Goal: Information Seeking & Learning: Learn about a topic

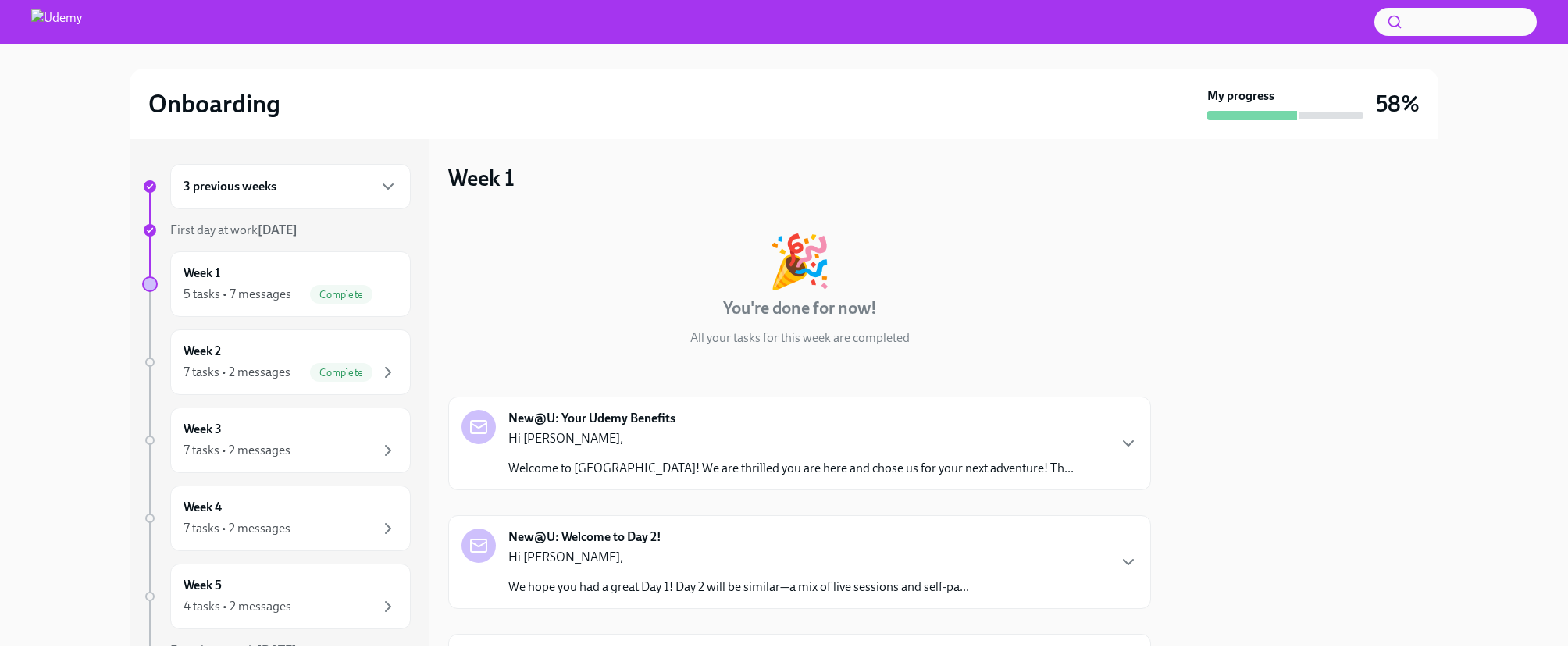
scroll to position [845, 0]
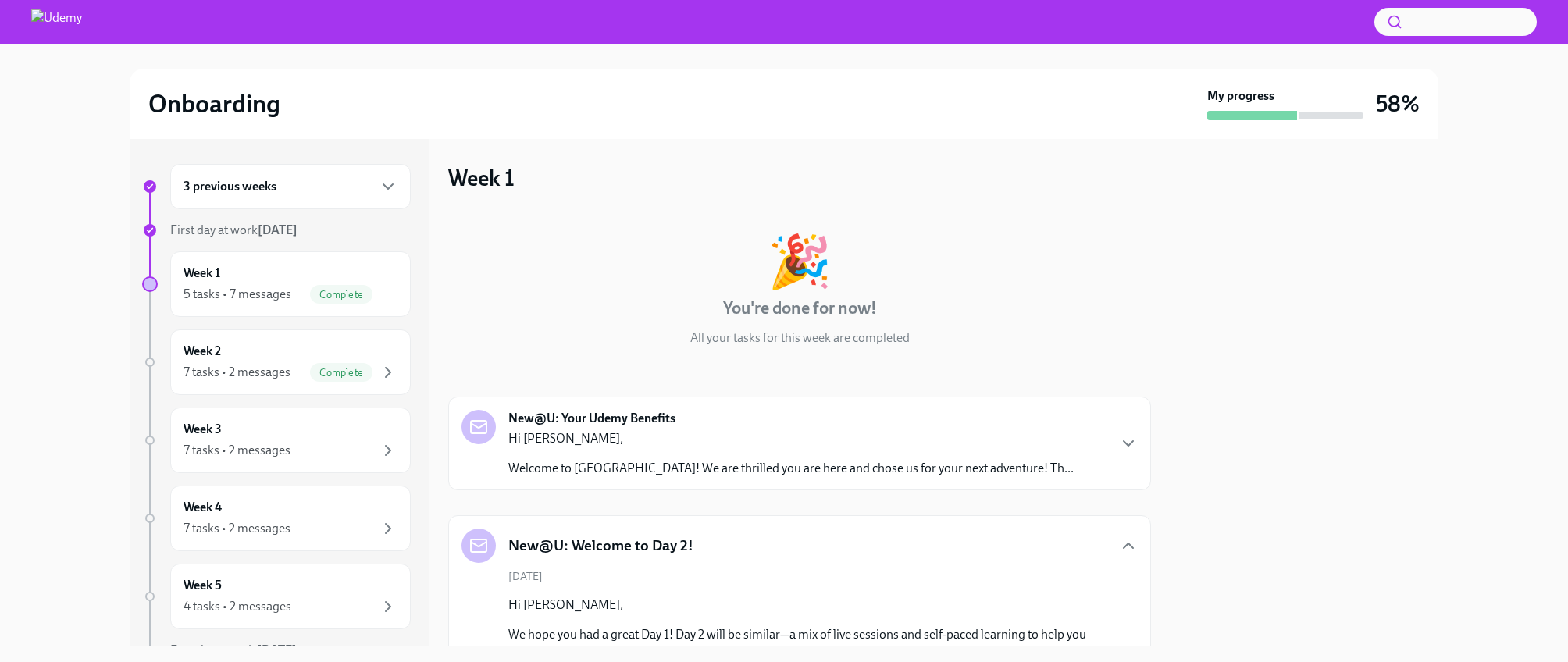
scroll to position [1089, 0]
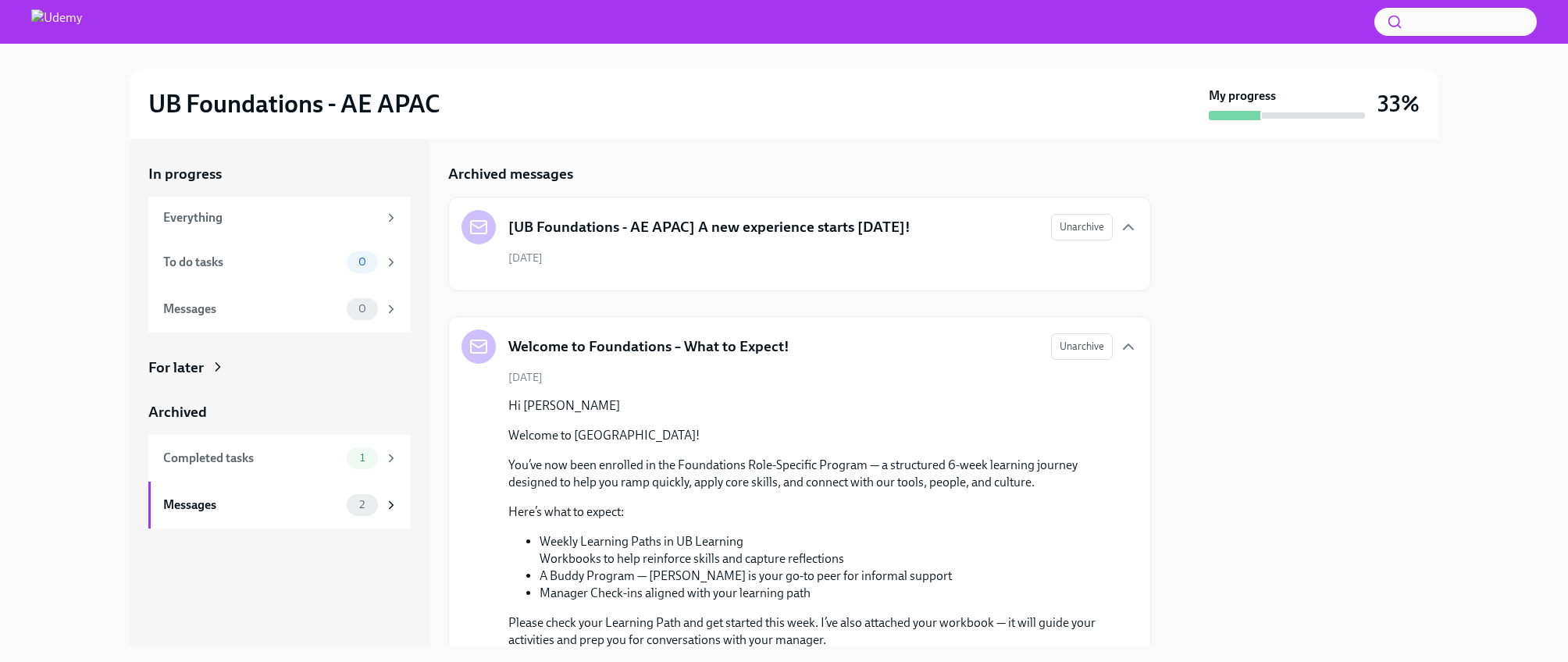
scroll to position [154, 0]
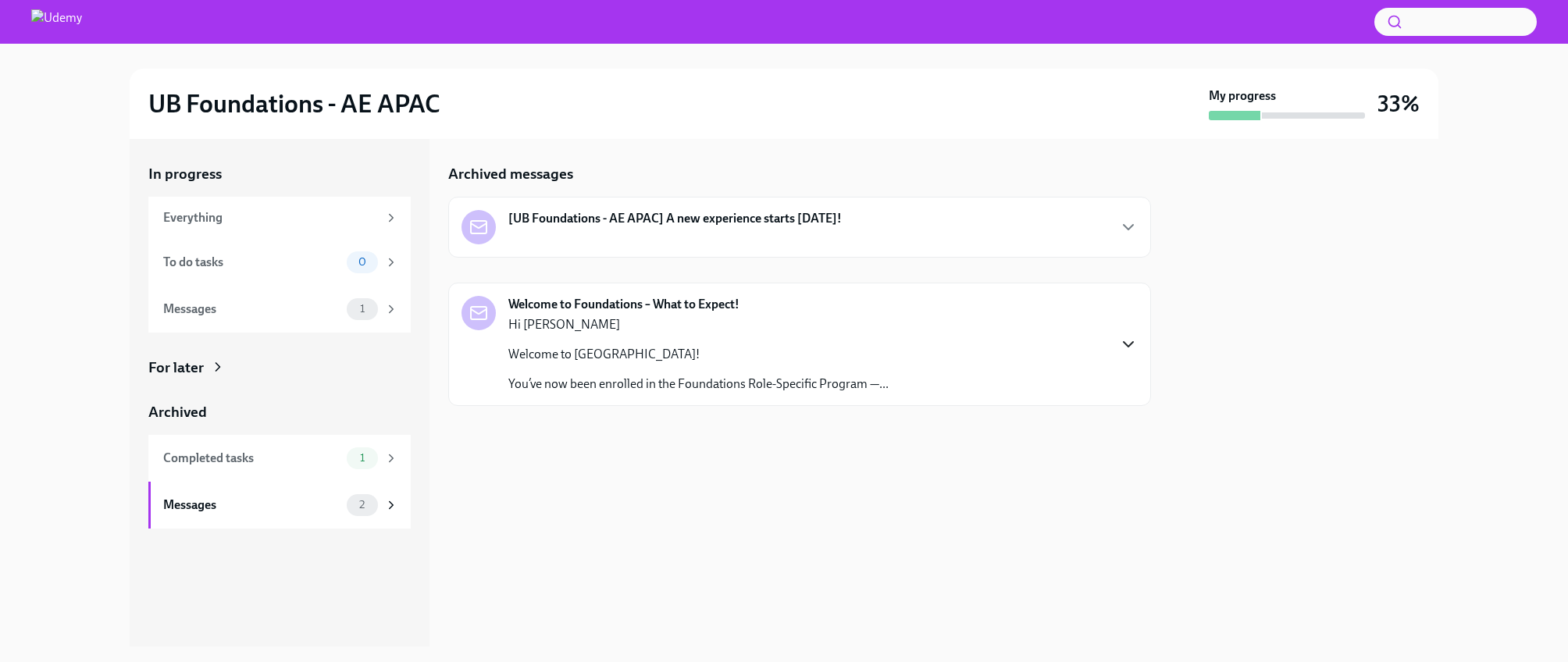
click at [1127, 339] on icon "button" at bounding box center [1129, 344] width 18 height 18
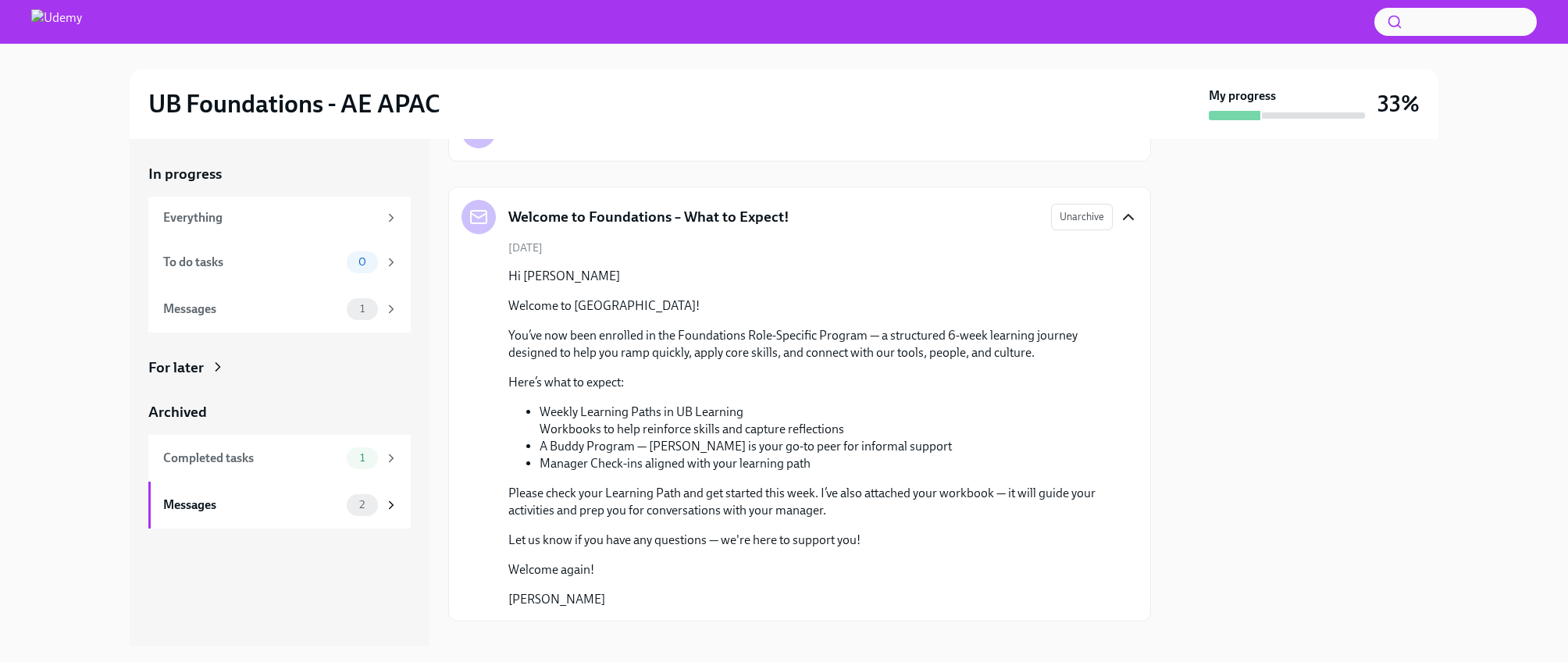
scroll to position [121, 0]
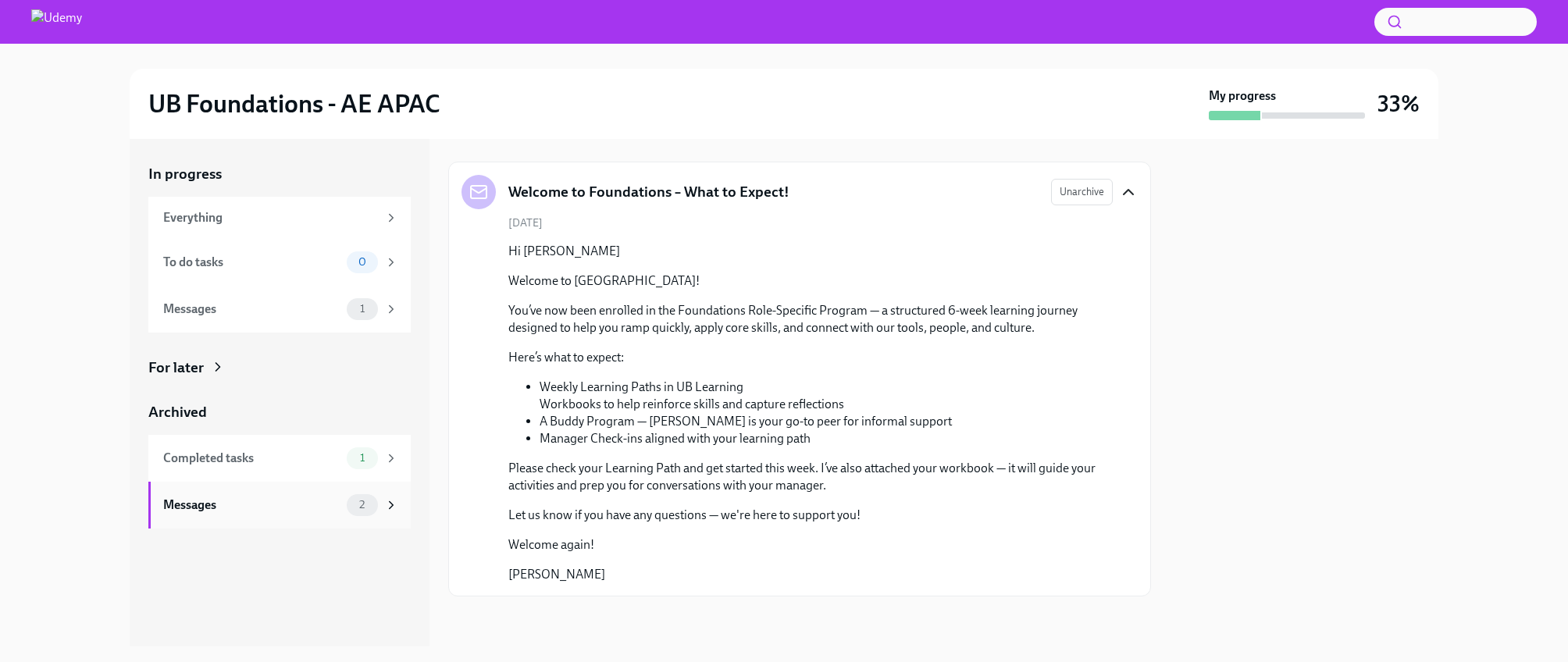
click at [350, 504] on span "2" at bounding box center [361, 505] width 24 height 12
click at [376, 502] on div "2" at bounding box center [362, 506] width 31 height 22
click at [391, 506] on icon at bounding box center [392, 505] width 4 height 7
click at [386, 308] on icon at bounding box center [391, 309] width 14 height 14
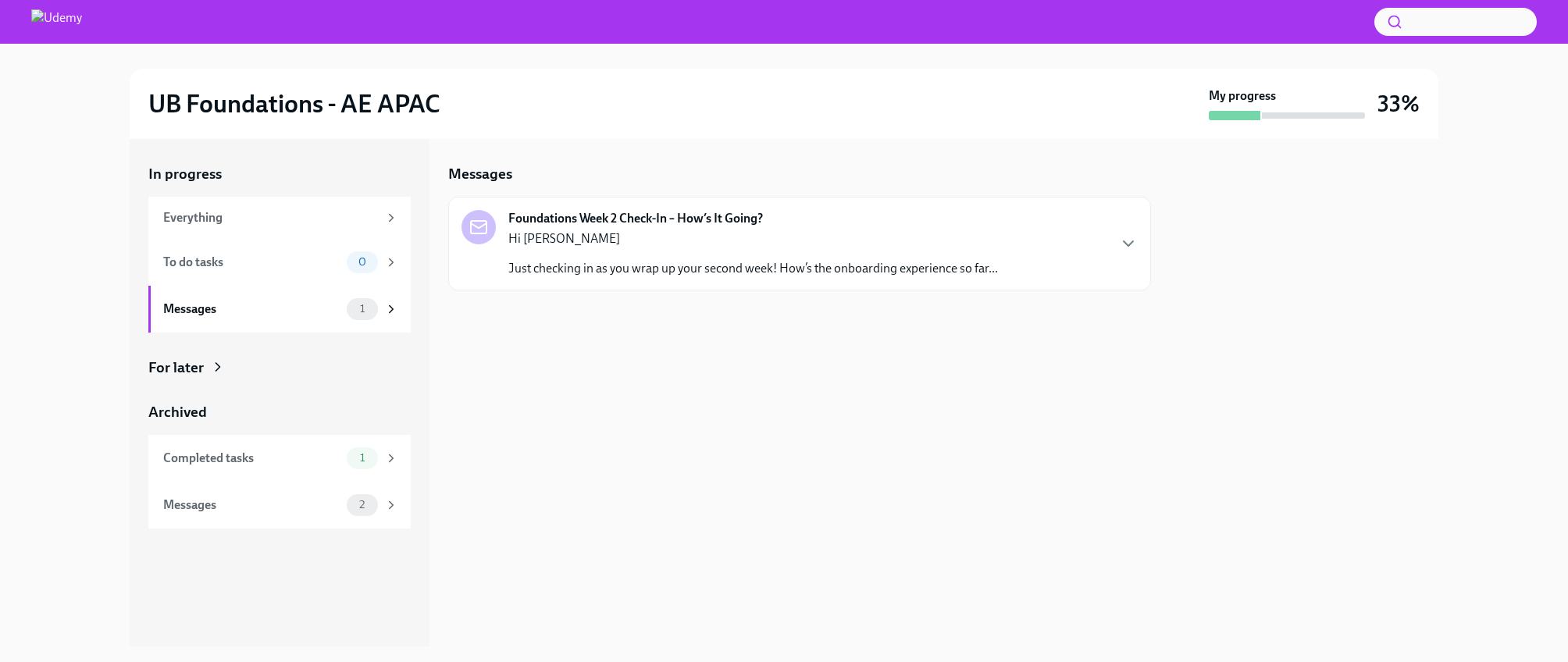
click at [544, 276] on div "Foundations Week 2 Check-In – How’s It Going? Hi Michiko Just checking in as yo…" at bounding box center [800, 243] width 703 height 93
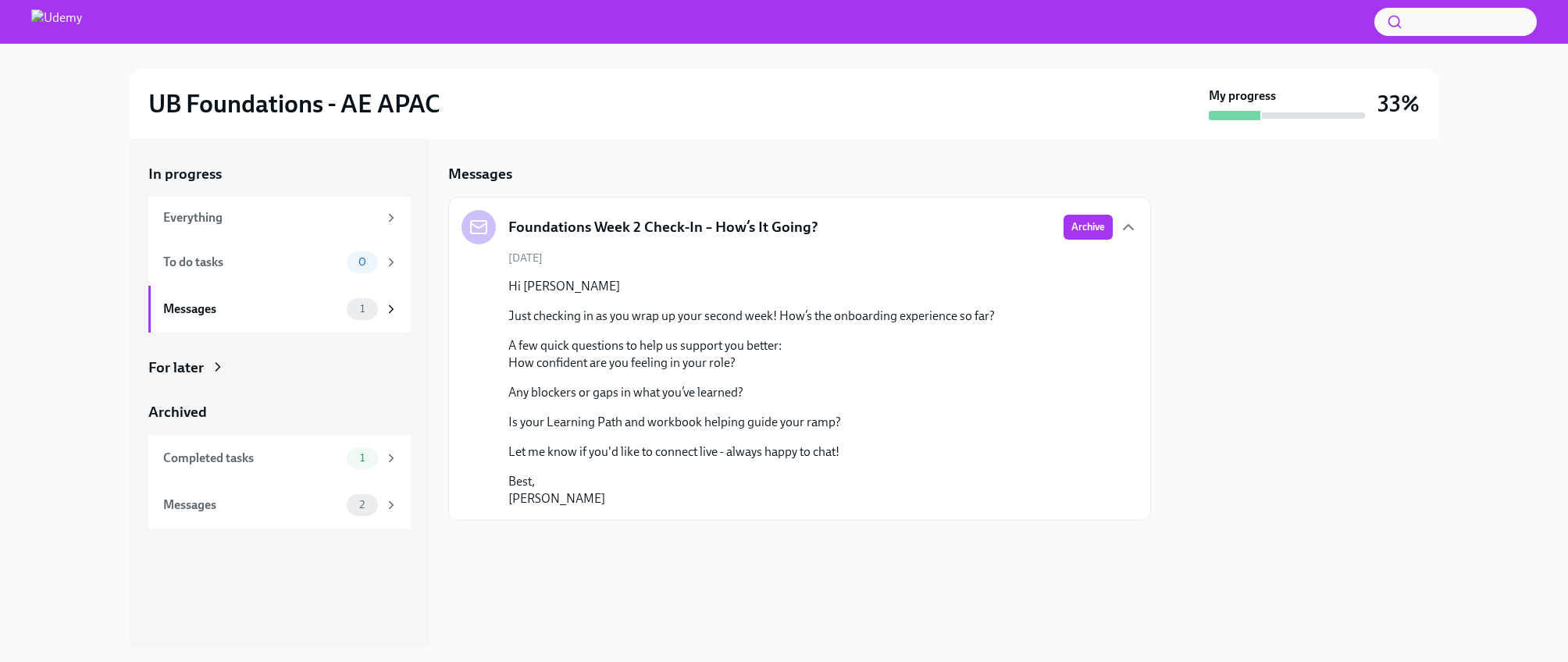
click at [219, 362] on icon at bounding box center [217, 367] width 16 height 16
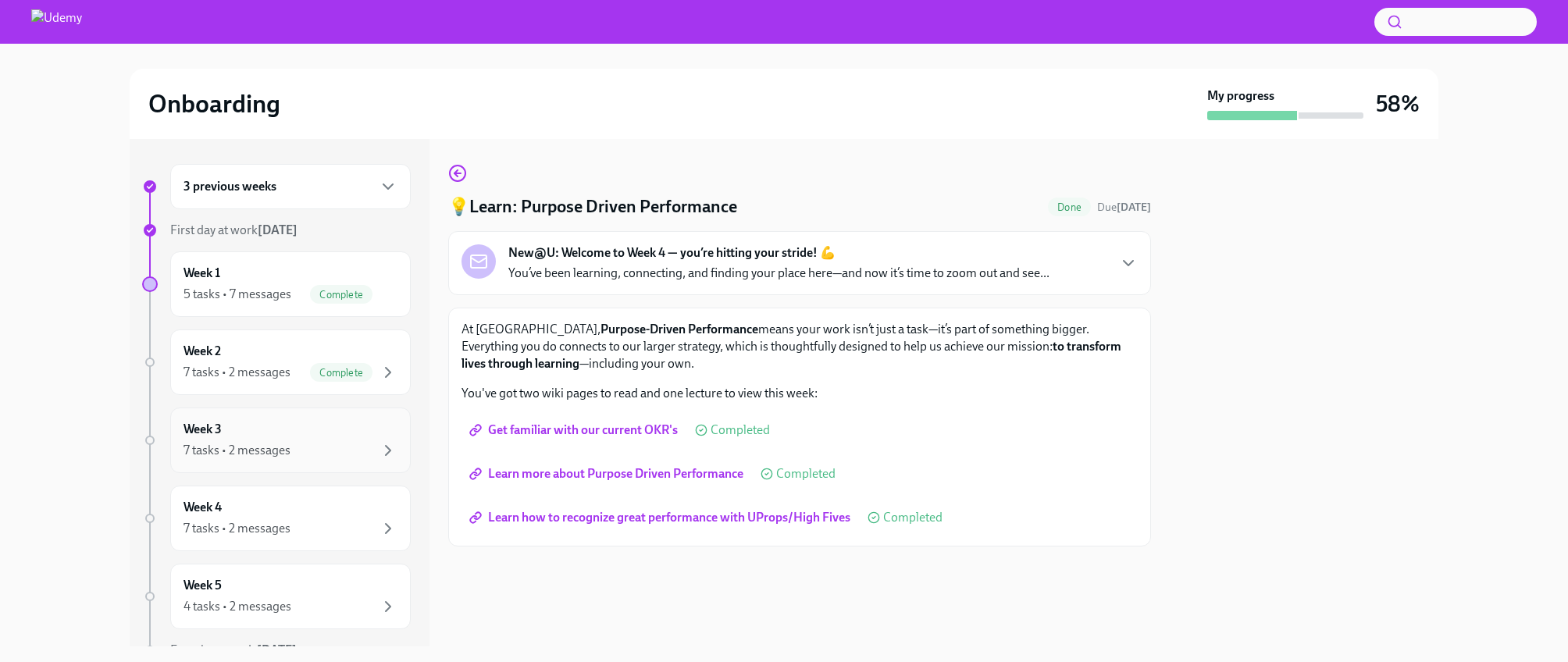
click at [324, 450] on div "7 tasks • 2 messages" at bounding box center [290, 450] width 214 height 18
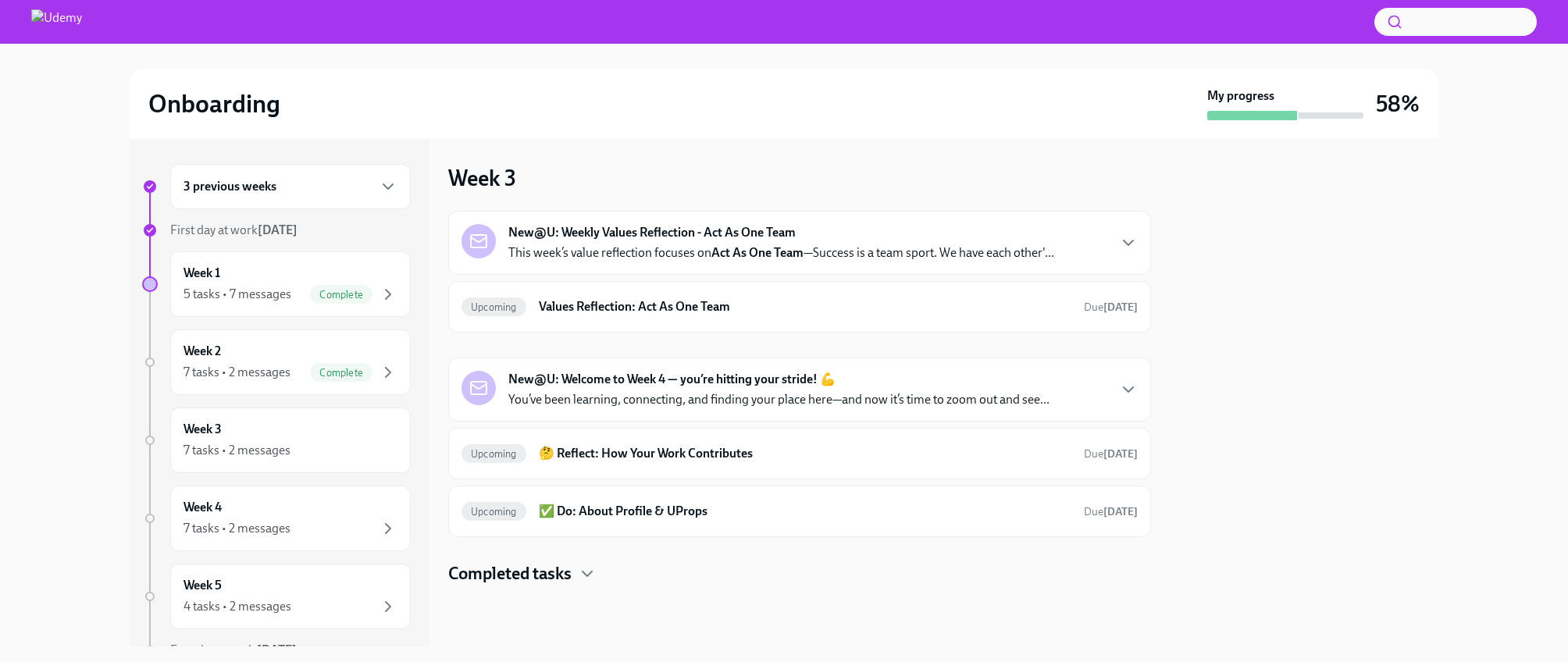
click at [766, 259] on strong "Act As One Team" at bounding box center [758, 252] width 92 height 15
